Goal: Find specific page/section: Find specific page/section

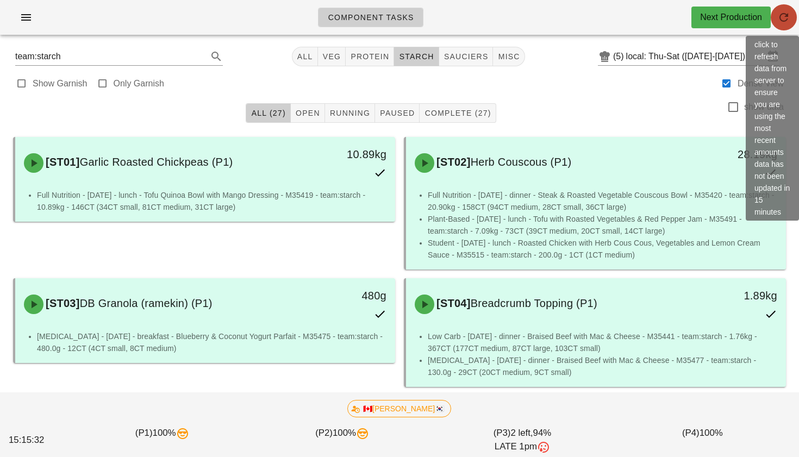
click at [783, 18] on icon "button" at bounding box center [783, 17] width 13 height 13
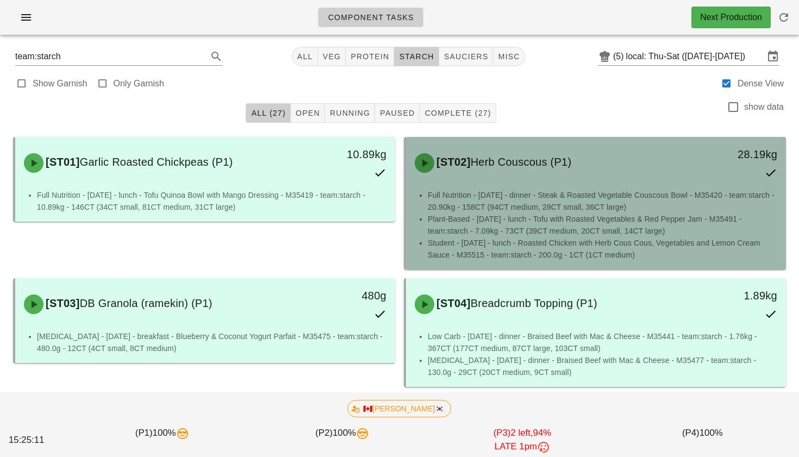
click at [470, 161] on span "[ST02]" at bounding box center [452, 162] width 36 height 12
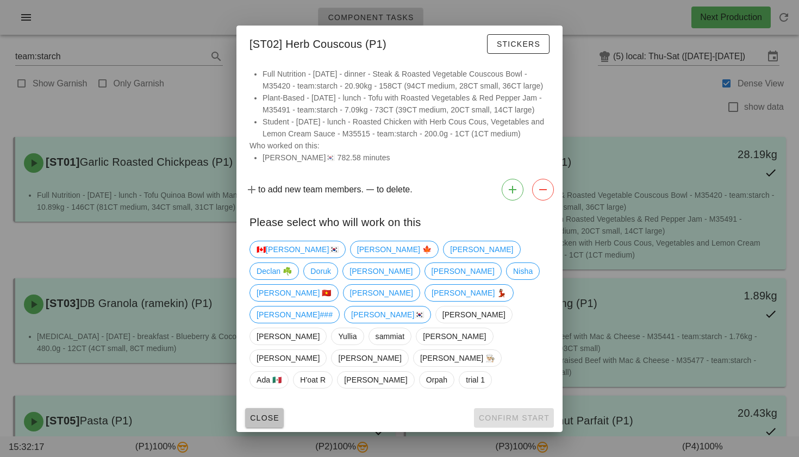
click at [277, 413] on span "Close" at bounding box center [264, 417] width 30 height 9
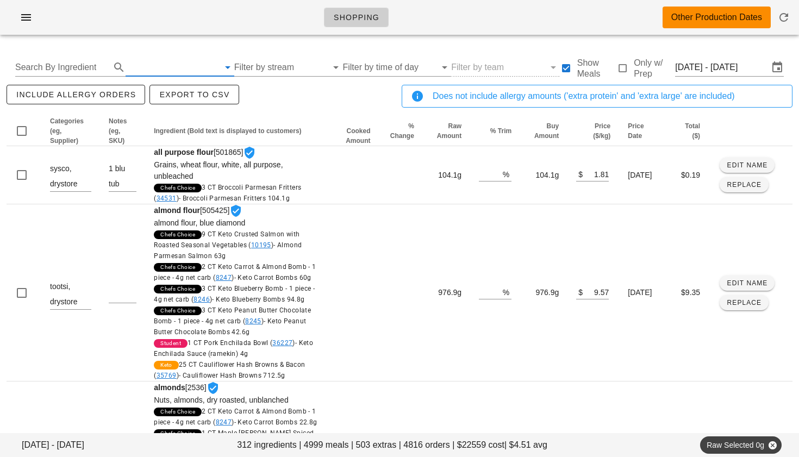
click at [140, 66] on input "text" at bounding box center [172, 67] width 93 height 17
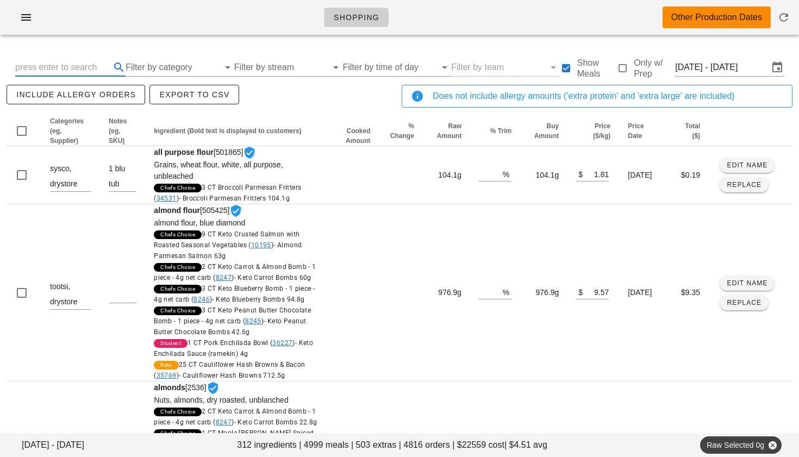
click at [52, 70] on input "text" at bounding box center [61, 67] width 93 height 17
type input "turkey"
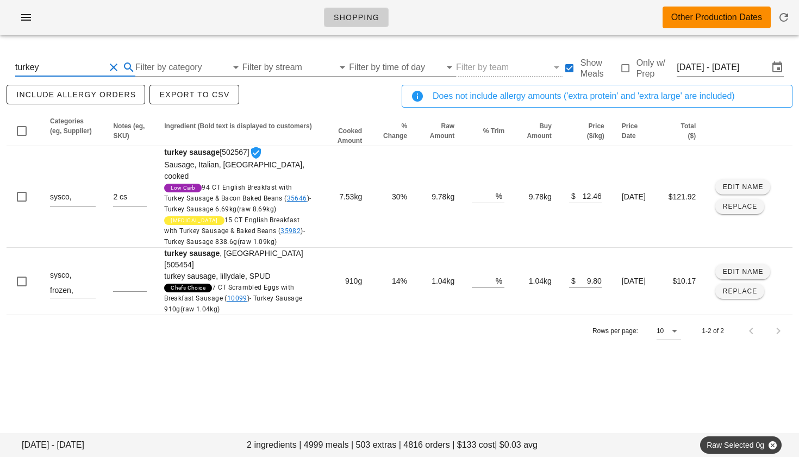
click at [111, 70] on button "Clear Search By Ingredient" at bounding box center [113, 67] width 13 height 13
click at [696, 67] on input "[DATE] - [DATE]" at bounding box center [721, 67] width 93 height 17
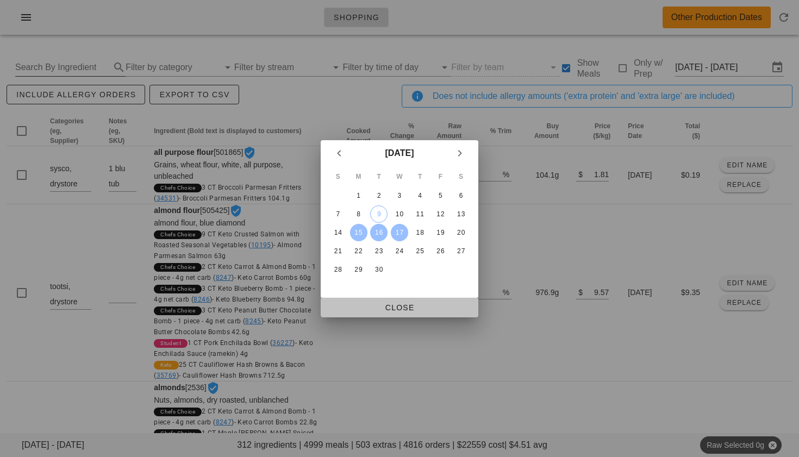
click at [393, 305] on span "Close" at bounding box center [399, 307] width 140 height 9
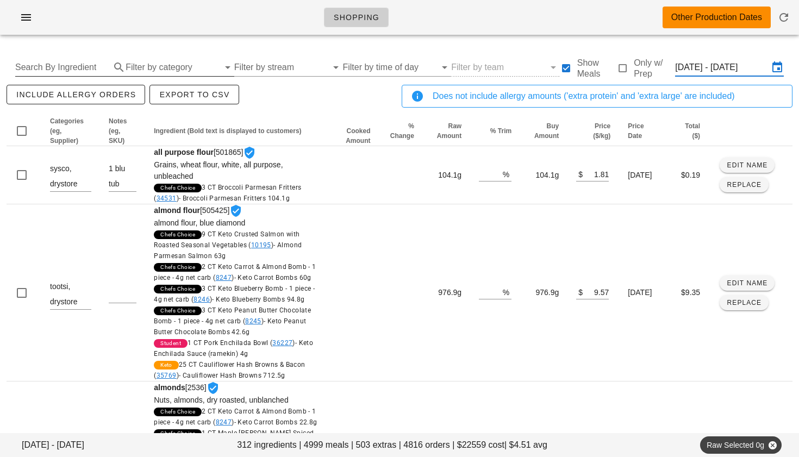
click at [151, 65] on input "Filter by category" at bounding box center [172, 67] width 93 height 17
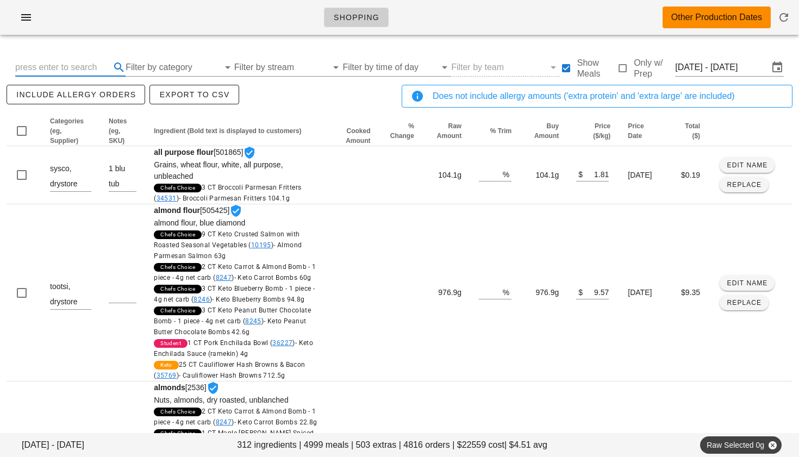
click at [64, 63] on input "text" at bounding box center [61, 67] width 93 height 17
type input "chicken breast"
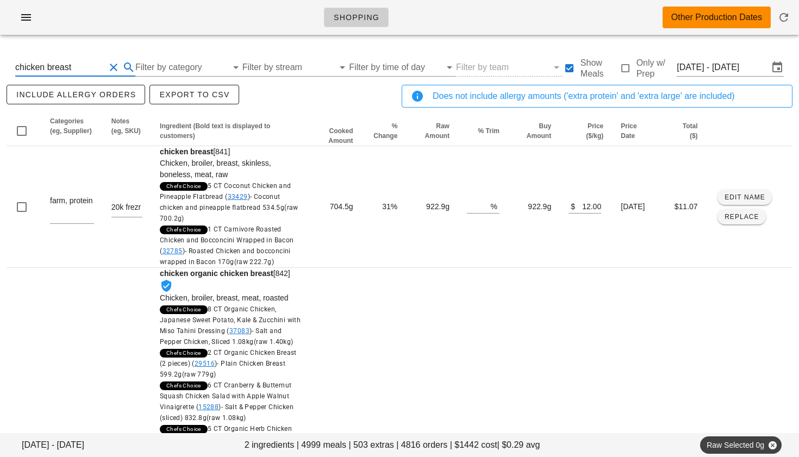
click at [111, 66] on button "Clear Search By Ingredient" at bounding box center [113, 67] width 13 height 13
click at [68, 66] on input "text" at bounding box center [61, 67] width 93 height 17
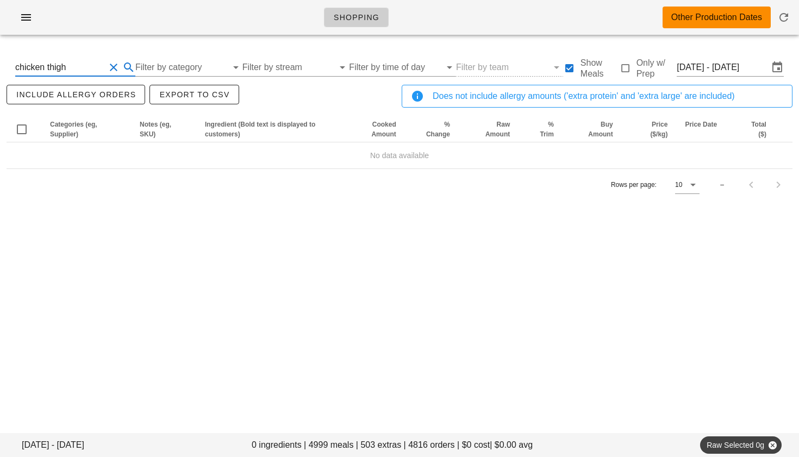
scroll to position [1, 0]
drag, startPoint x: 45, startPoint y: 65, endPoint x: 124, endPoint y: 67, distance: 78.8
click at [123, 67] on div "chicken thigh" at bounding box center [75, 67] width 120 height 17
type input "chicken"
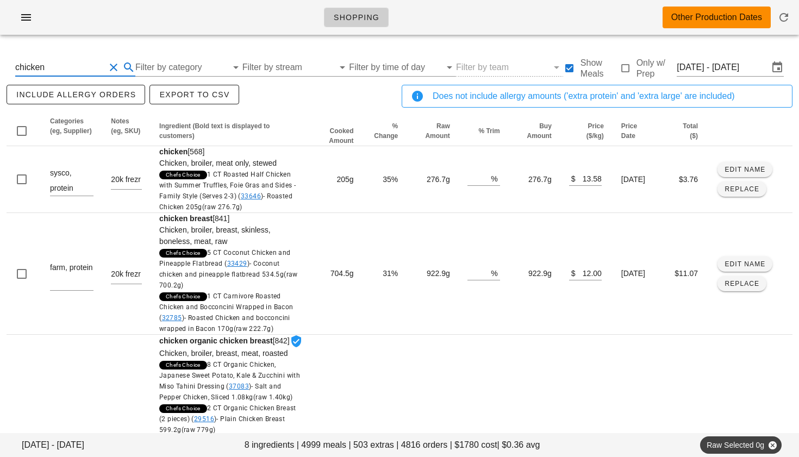
click at [111, 68] on button "Clear Search By Ingredient" at bounding box center [113, 67] width 13 height 13
click at [192, 65] on input "Filter by category" at bounding box center [172, 67] width 93 height 17
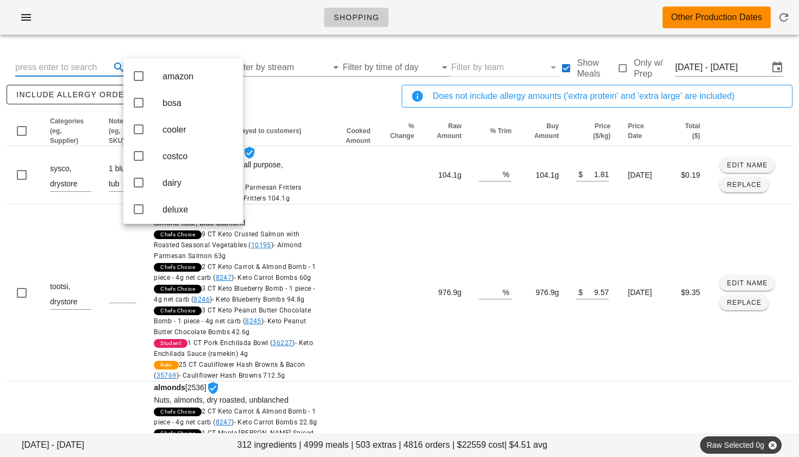
click at [91, 65] on input "text" at bounding box center [61, 67] width 93 height 17
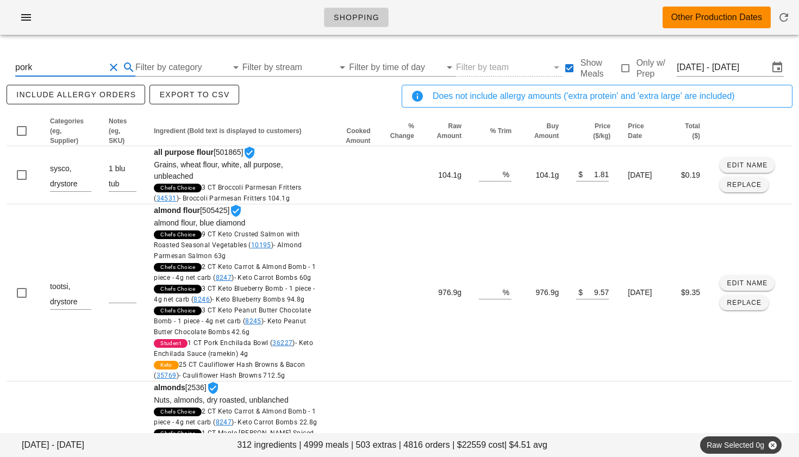
type input "pork"
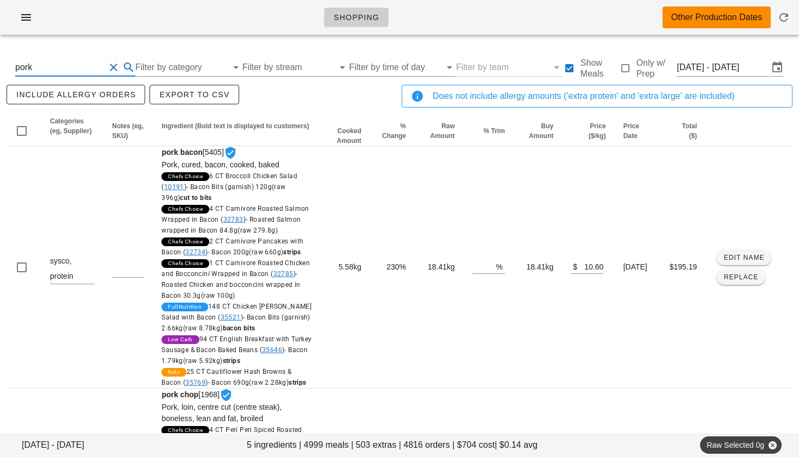
click at [111, 67] on button "Clear Search By Ingredient" at bounding box center [113, 67] width 13 height 13
click at [182, 68] on input "Filter by category" at bounding box center [172, 67] width 93 height 17
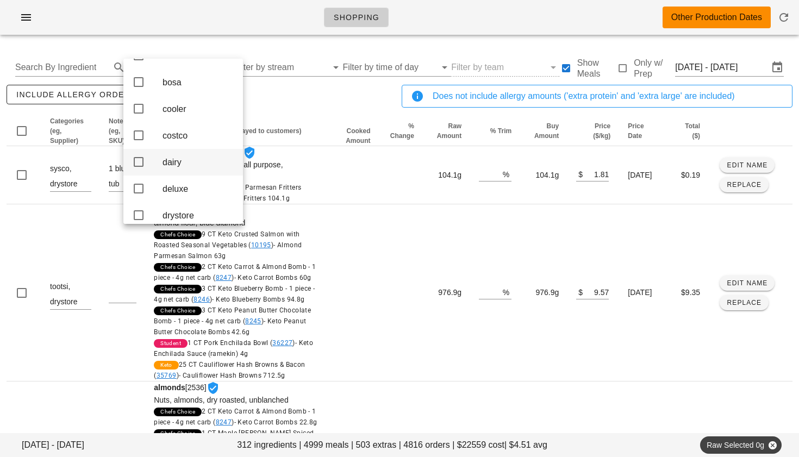
scroll to position [25, 0]
click at [140, 191] on icon at bounding box center [138, 184] width 13 height 13
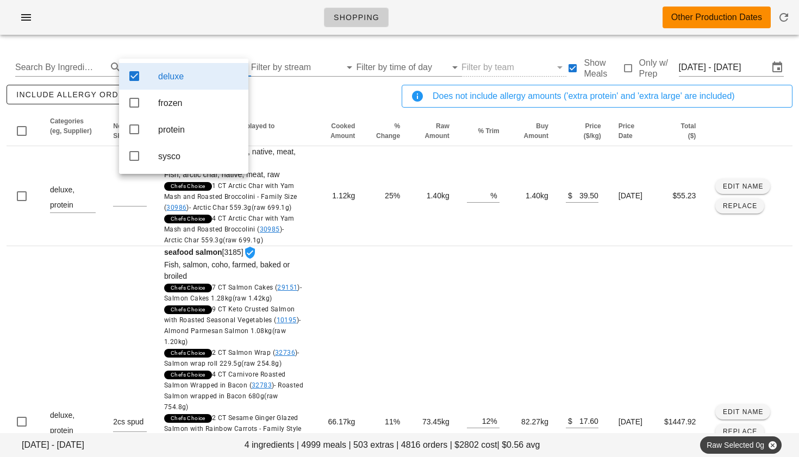
scroll to position [0, 0]
click at [294, 95] on div "include allergy orders Export to CSV" at bounding box center [201, 101] width 395 height 36
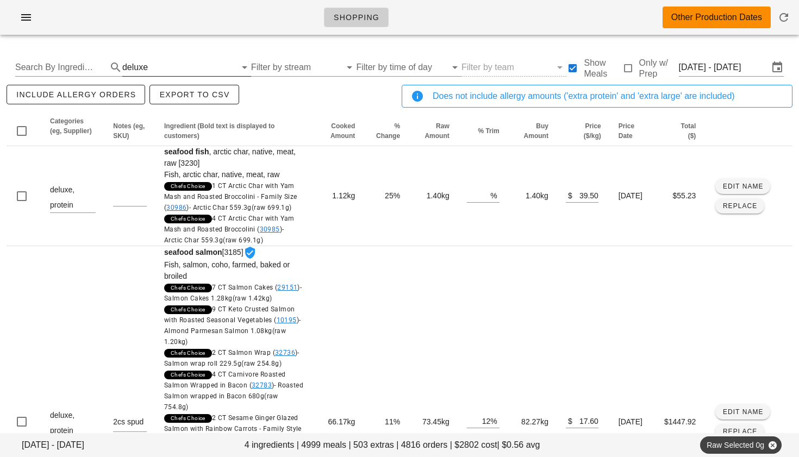
click at [126, 66] on div "deluxe" at bounding box center [135, 67] width 26 height 10
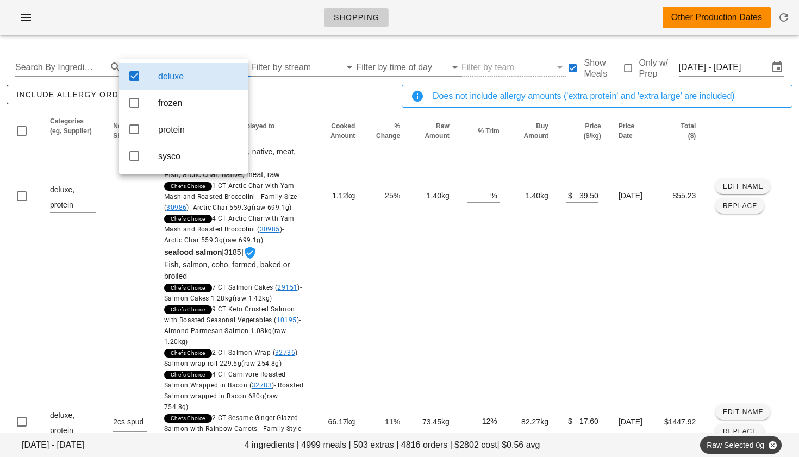
click at [137, 76] on icon at bounding box center [134, 76] width 13 height 13
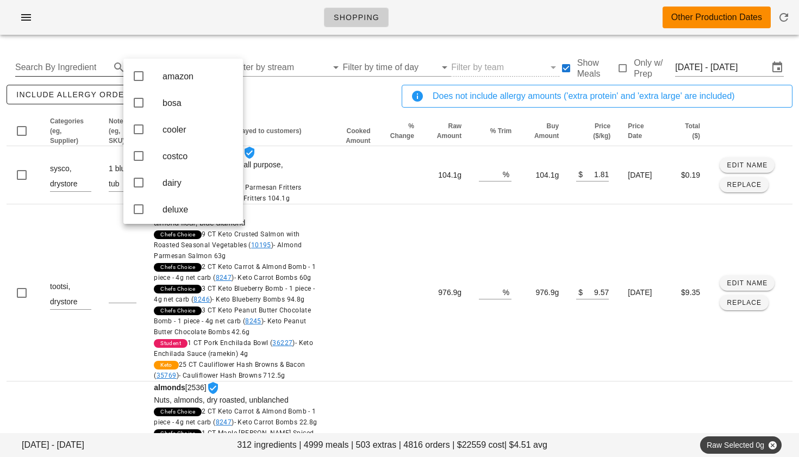
click at [68, 72] on input "Search By Ingredient" at bounding box center [61, 67] width 93 height 17
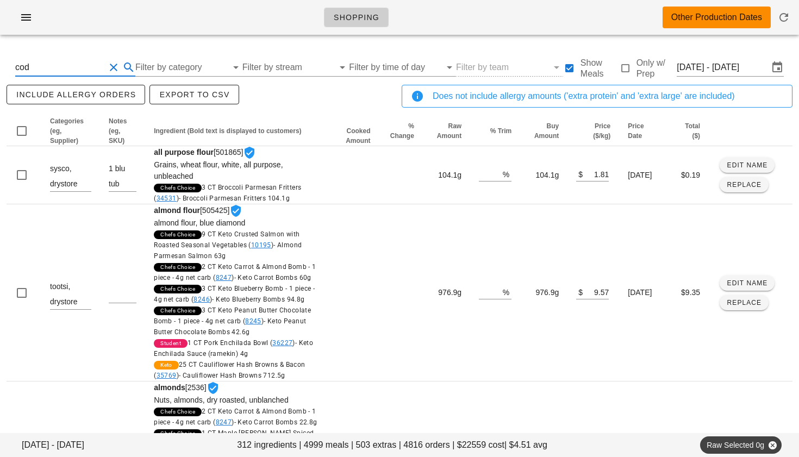
type input "cod"
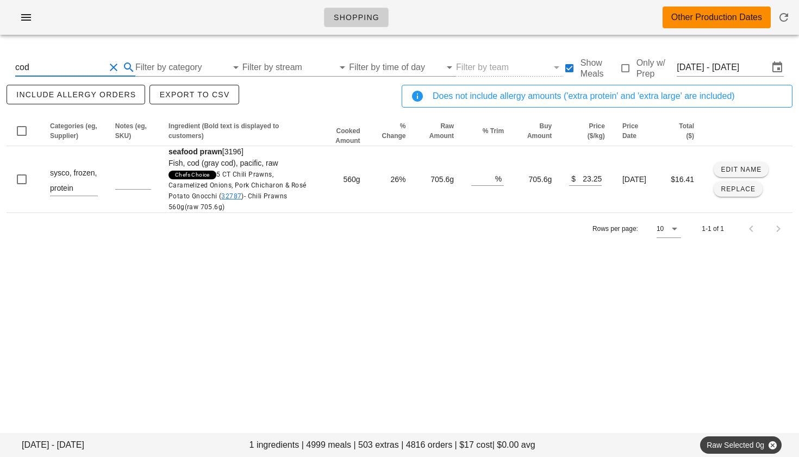
click at [116, 66] on button "Clear Search By Ingredient" at bounding box center [113, 67] width 13 height 13
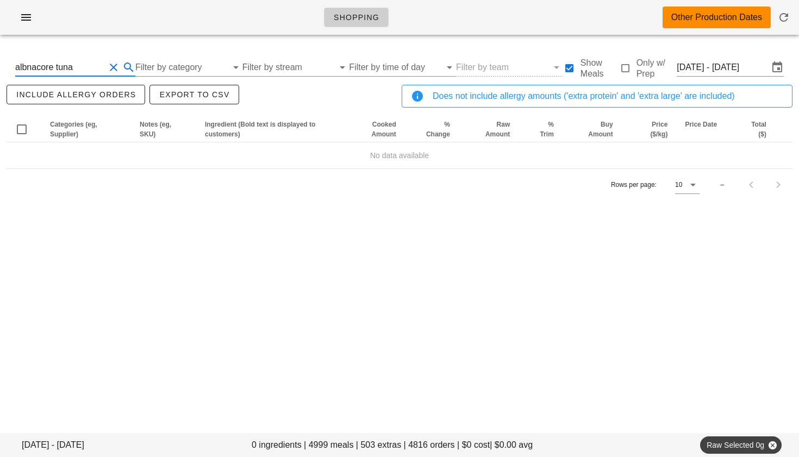
click at [32, 71] on input "albnacore tuna" at bounding box center [60, 67] width 90 height 17
drag, startPoint x: 51, startPoint y: 68, endPoint x: 0, endPoint y: 66, distance: 50.6
click at [0, 66] on div "Mon Sep 15 - Wed Sep 17 0 ingredients | 4999 meals | 503 extras | 4816 orders |…" at bounding box center [399, 133] width 799 height 181
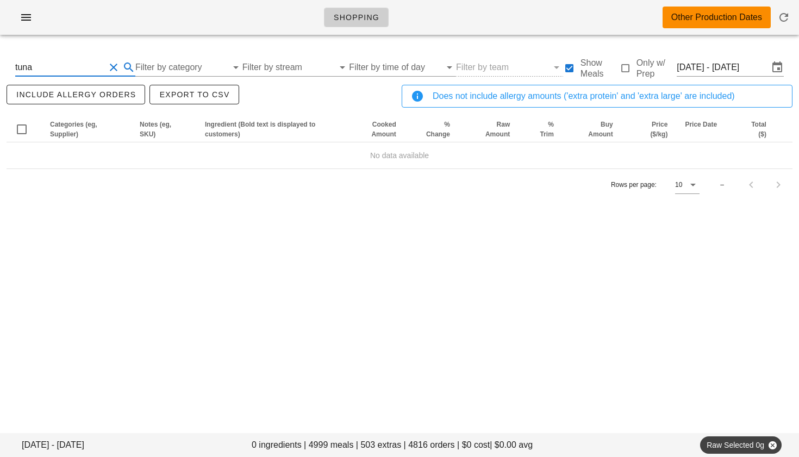
type input "tuna"
click at [89, 70] on input "tuna" at bounding box center [60, 67] width 90 height 17
click at [112, 68] on button "Clear Search By Ingredient" at bounding box center [113, 67] width 13 height 13
click at [155, 64] on input "Filter by category" at bounding box center [172, 67] width 93 height 17
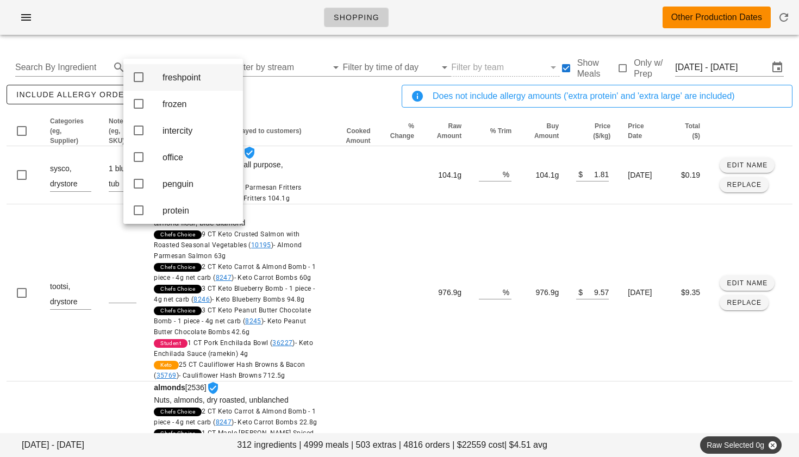
scroll to position [216, 0]
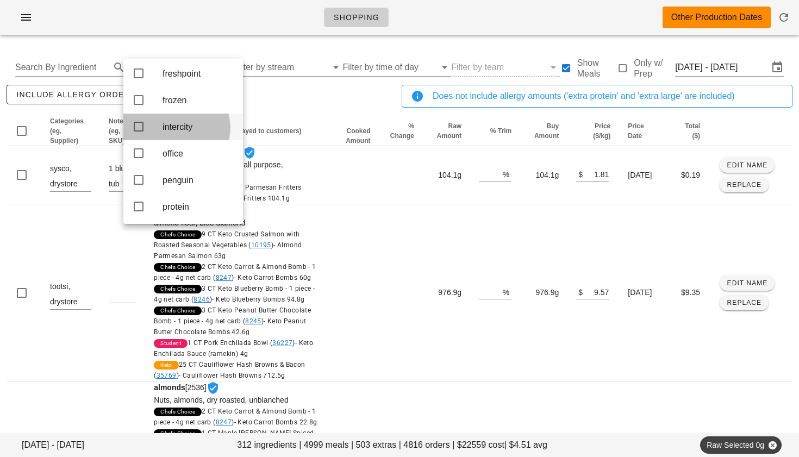
click at [137, 133] on icon at bounding box center [138, 126] width 13 height 13
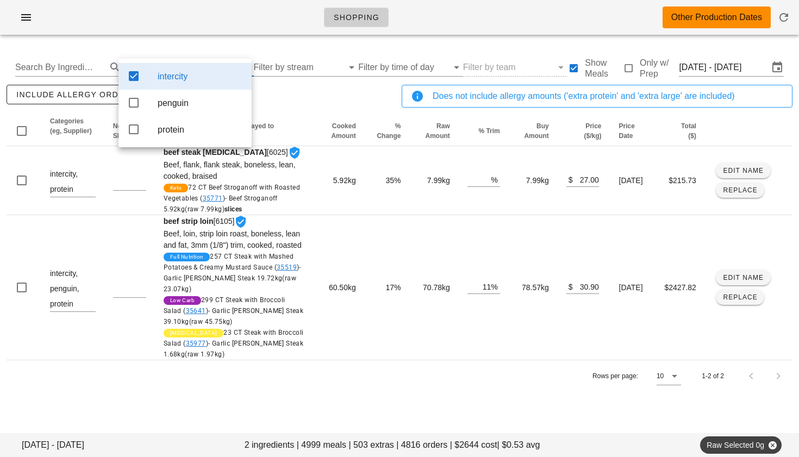
scroll to position [0, 0]
click at [135, 104] on icon at bounding box center [133, 102] width 13 height 13
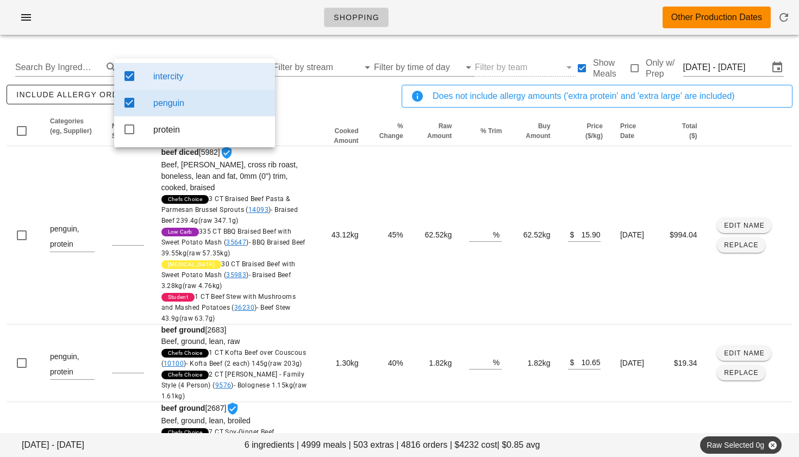
click at [303, 86] on div "include allergy orders Export to CSV" at bounding box center [201, 101] width 395 height 36
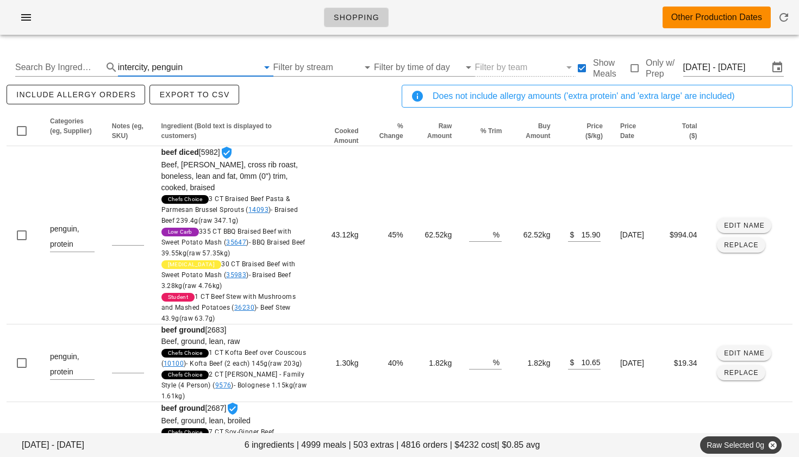
click at [188, 71] on input "text" at bounding box center [221, 67] width 73 height 17
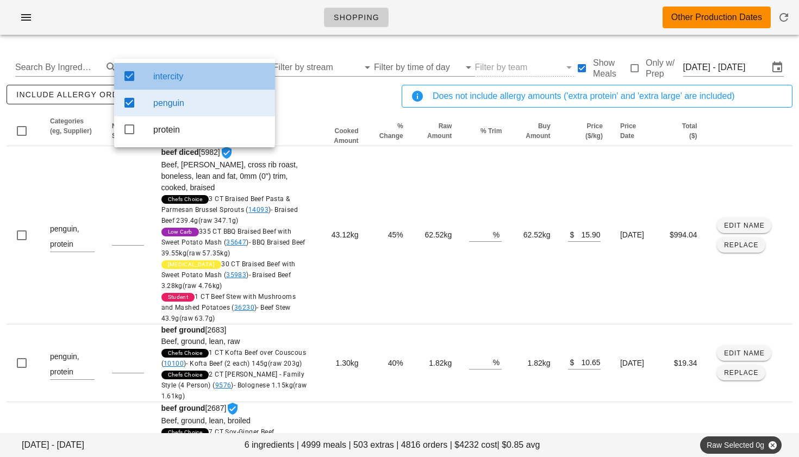
click at [124, 74] on icon at bounding box center [129, 76] width 13 height 13
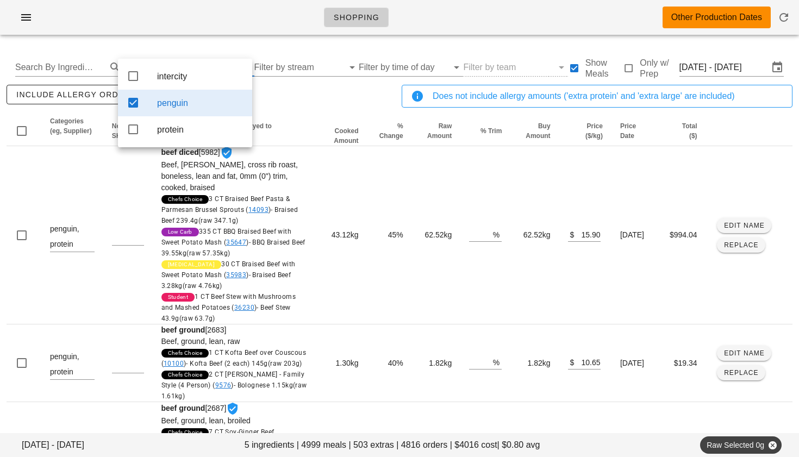
click at [131, 106] on icon at bounding box center [133, 102] width 13 height 13
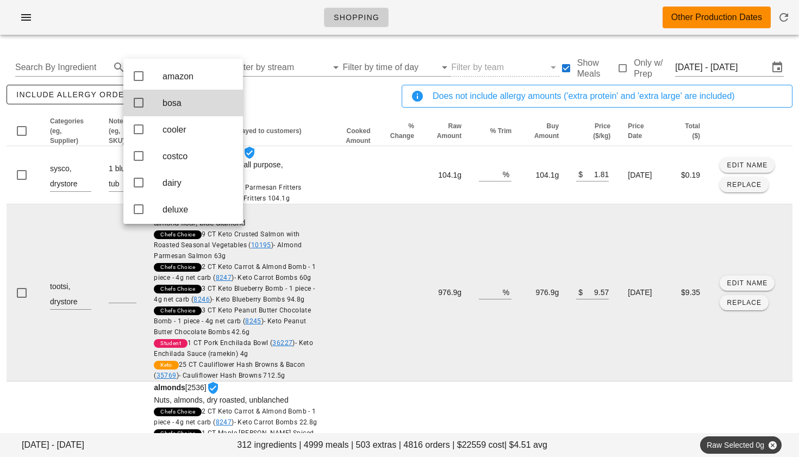
click at [362, 288] on td at bounding box center [354, 292] width 49 height 177
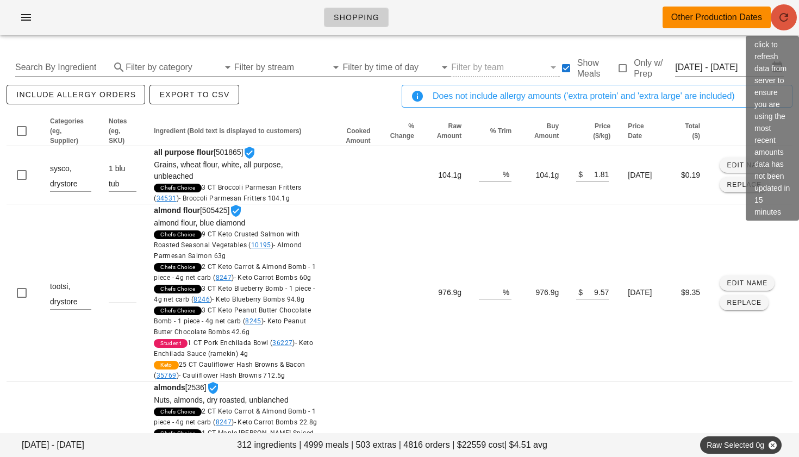
click at [790, 21] on span "button" at bounding box center [783, 17] width 26 height 13
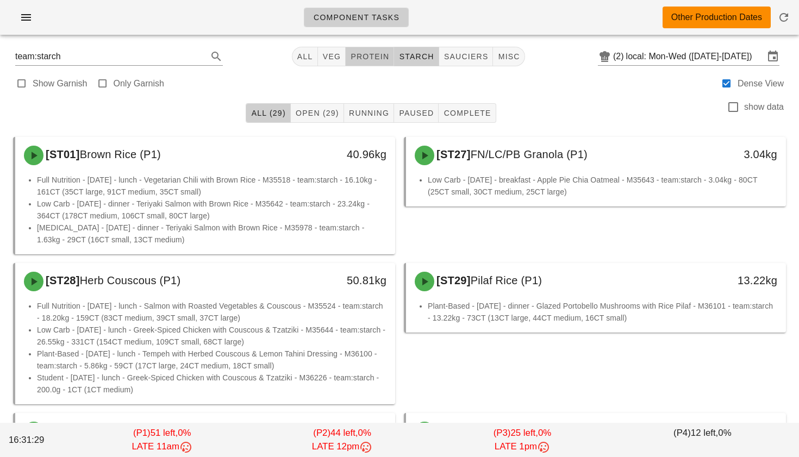
click at [374, 60] on span "protein" at bounding box center [369, 56] width 39 height 9
type input "team:protein"
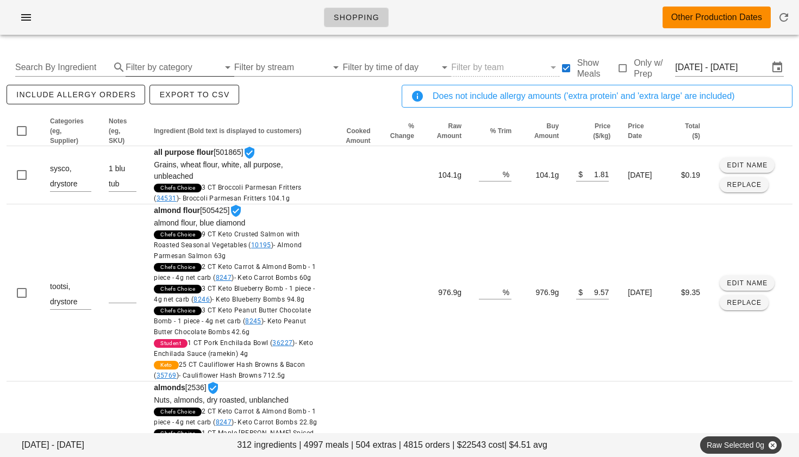
click at [187, 68] on input "Filter by category" at bounding box center [172, 67] width 93 height 17
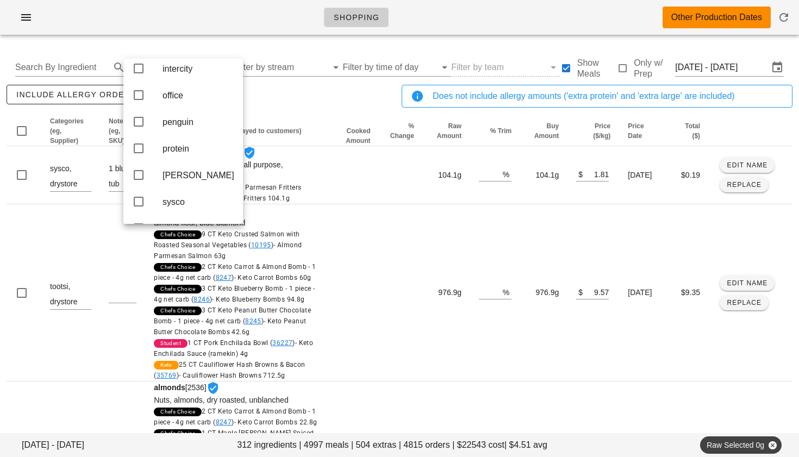
scroll to position [282, 0]
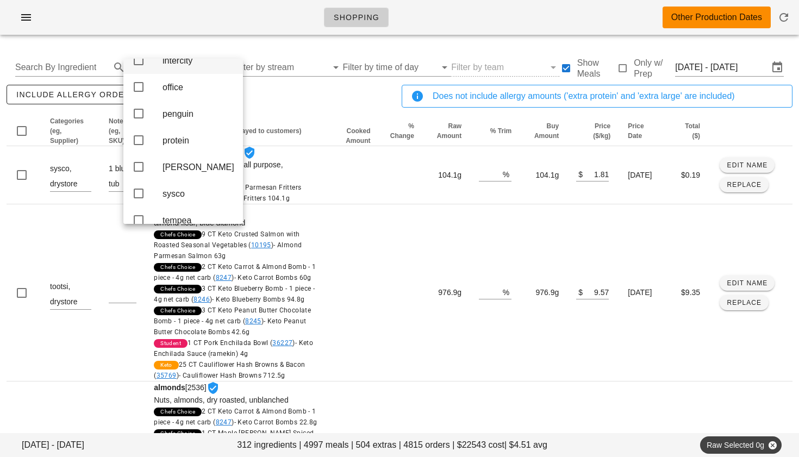
click at [141, 67] on icon at bounding box center [138, 60] width 13 height 13
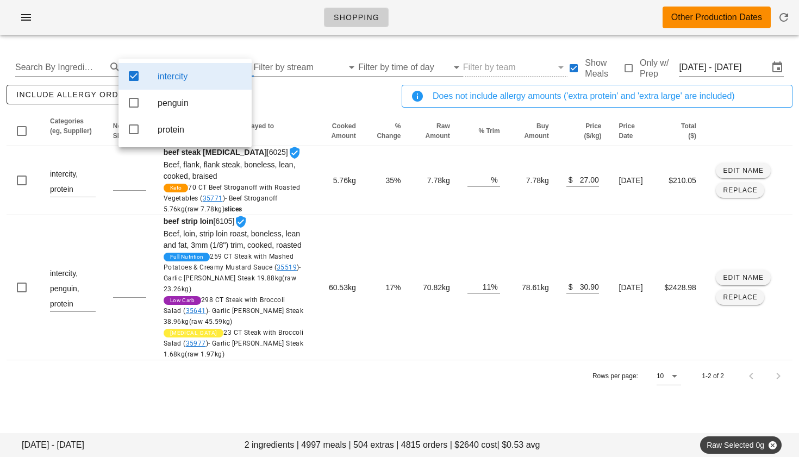
scroll to position [0, 0]
click at [135, 104] on icon at bounding box center [133, 102] width 13 height 13
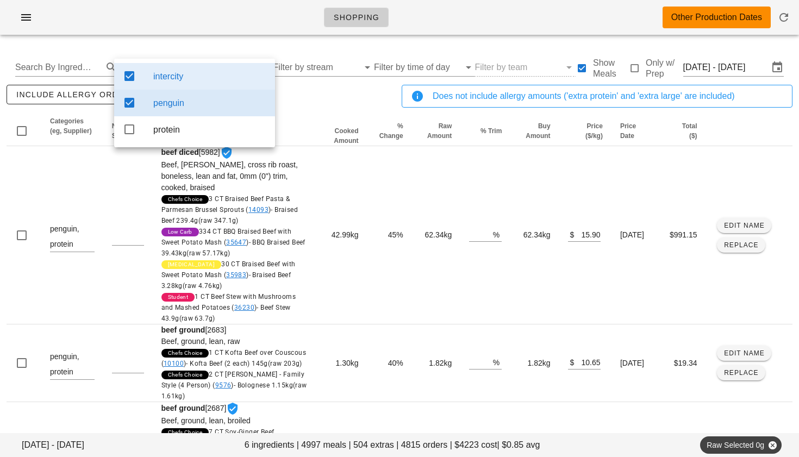
click at [313, 104] on div "include allergy orders Export to CSV" at bounding box center [201, 101] width 395 height 36
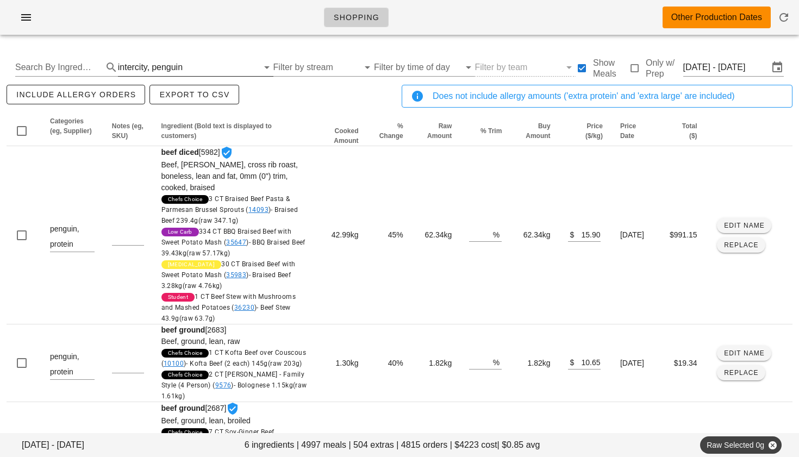
click at [193, 73] on input "text" at bounding box center [221, 67] width 73 height 17
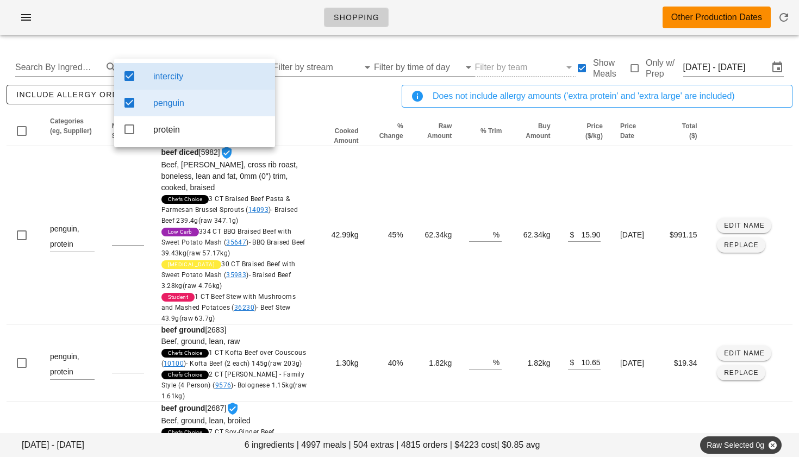
click at [126, 104] on icon at bounding box center [129, 102] width 13 height 13
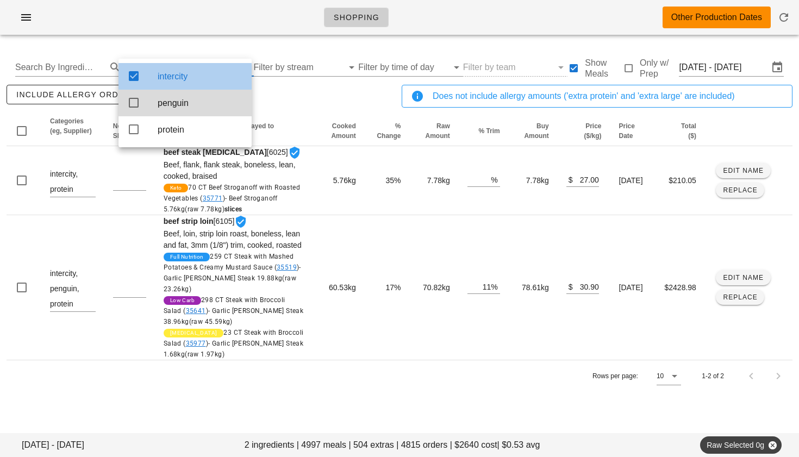
click at [135, 78] on icon at bounding box center [133, 76] width 13 height 13
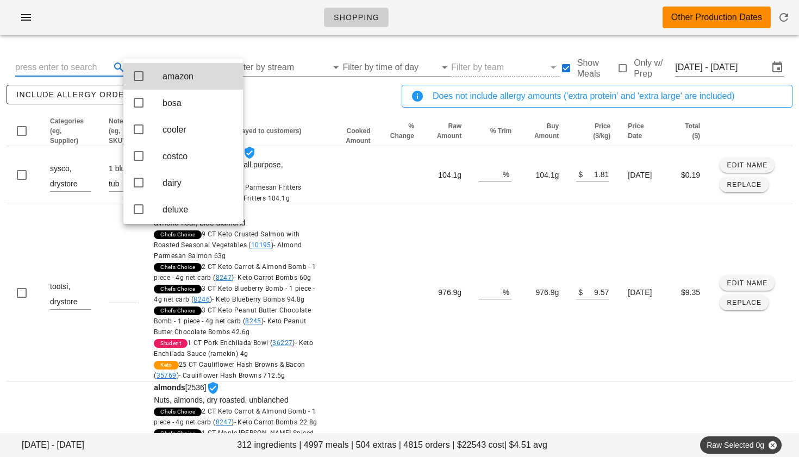
click at [74, 60] on input "text" at bounding box center [61, 67] width 93 height 17
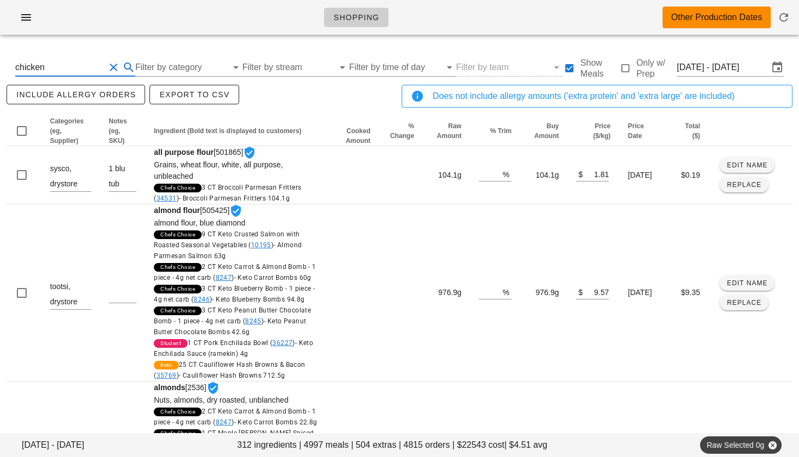
type input "chicken"
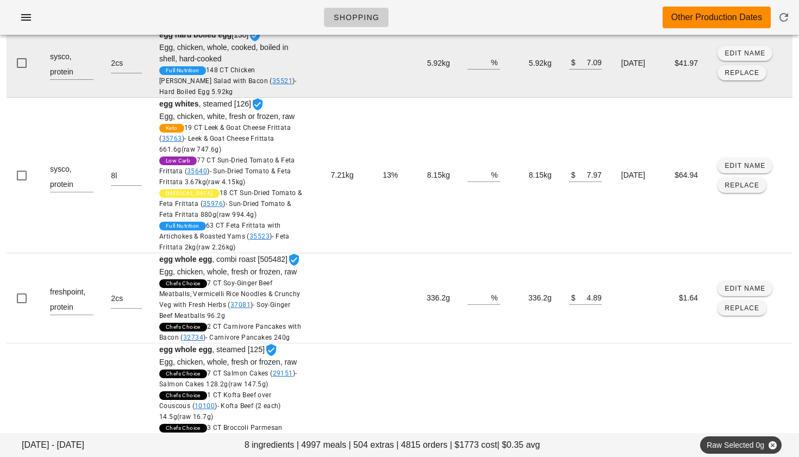
scroll to position [697, 0]
